Goal: Check status: Check status

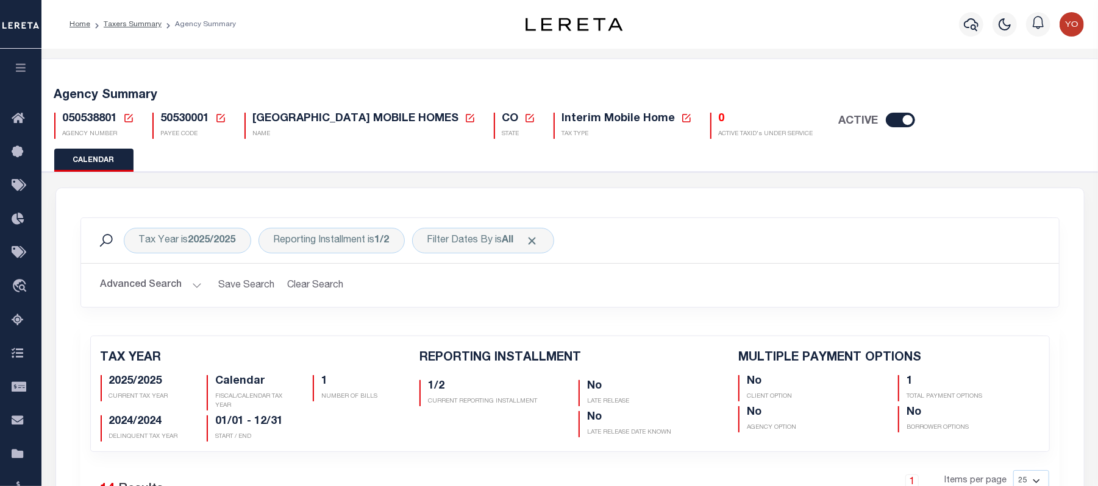
scroll to position [162, 0]
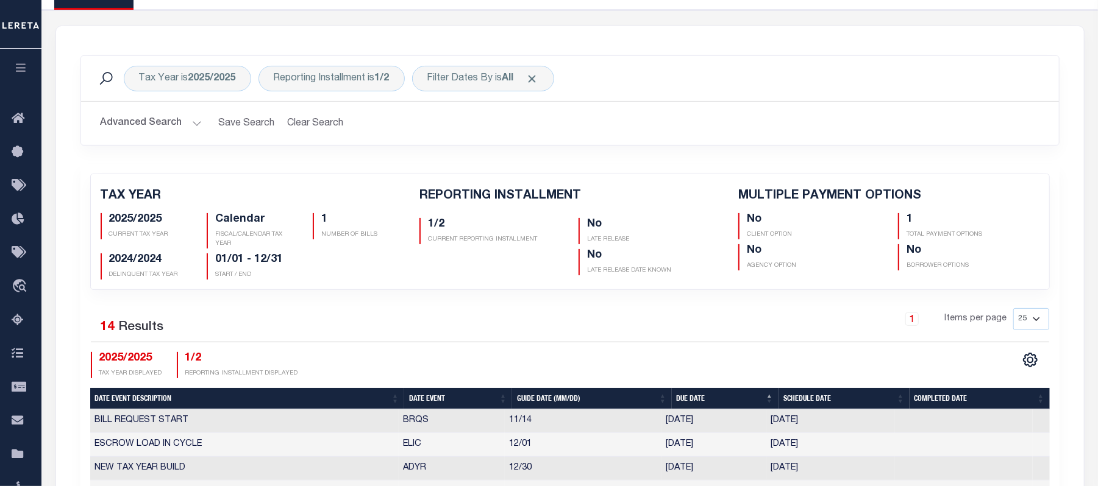
click at [1038, 152] on select "25 50 125 150 175 200" at bounding box center [1031, 319] width 36 height 22
click at [1024, 152] on select "25 50 125 150 175 200" at bounding box center [1031, 319] width 36 height 22
click at [1037, 152] on select "25 50 125 150 175 200" at bounding box center [1031, 319] width 36 height 22
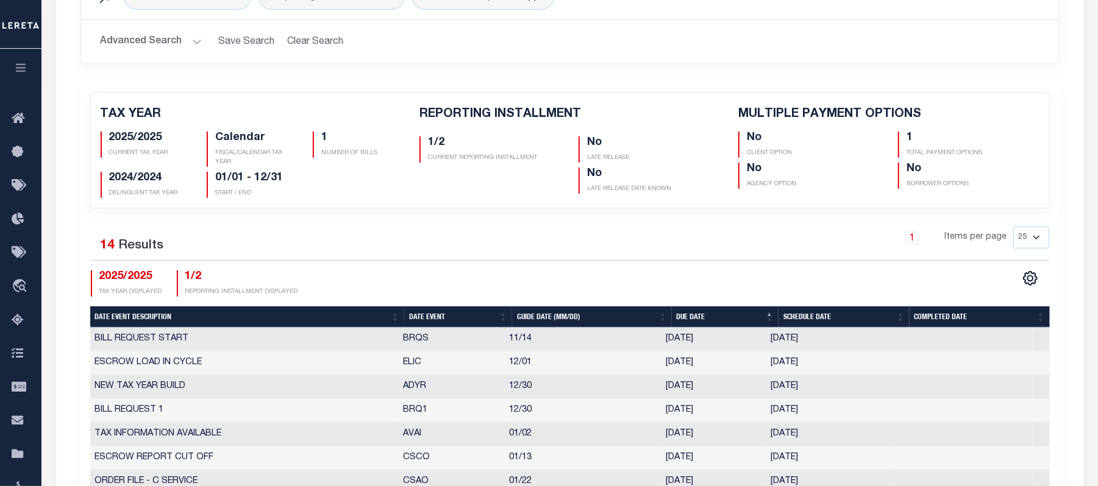
scroll to position [0, 0]
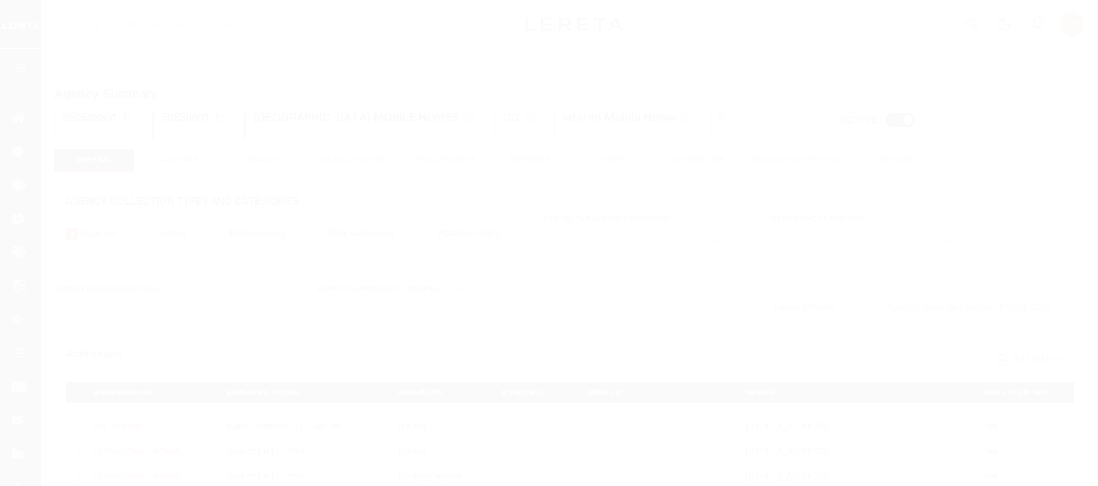
select select
